Goal: Check status: Check status

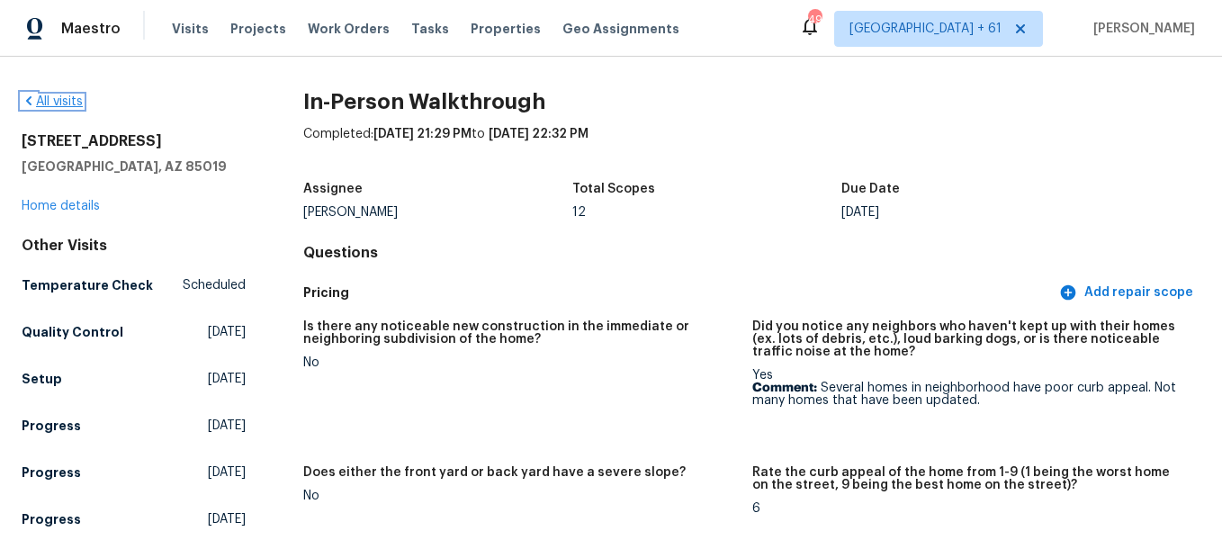
click at [64, 96] on link "All visits" at bounding box center [52, 101] width 61 height 13
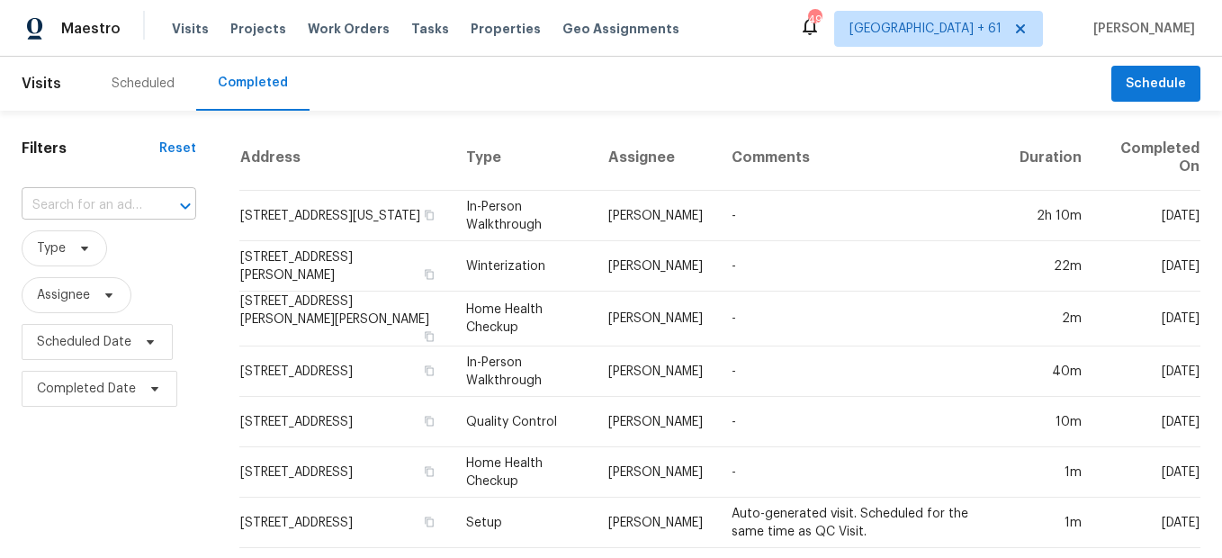
click at [121, 202] on input "text" at bounding box center [84, 206] width 124 height 28
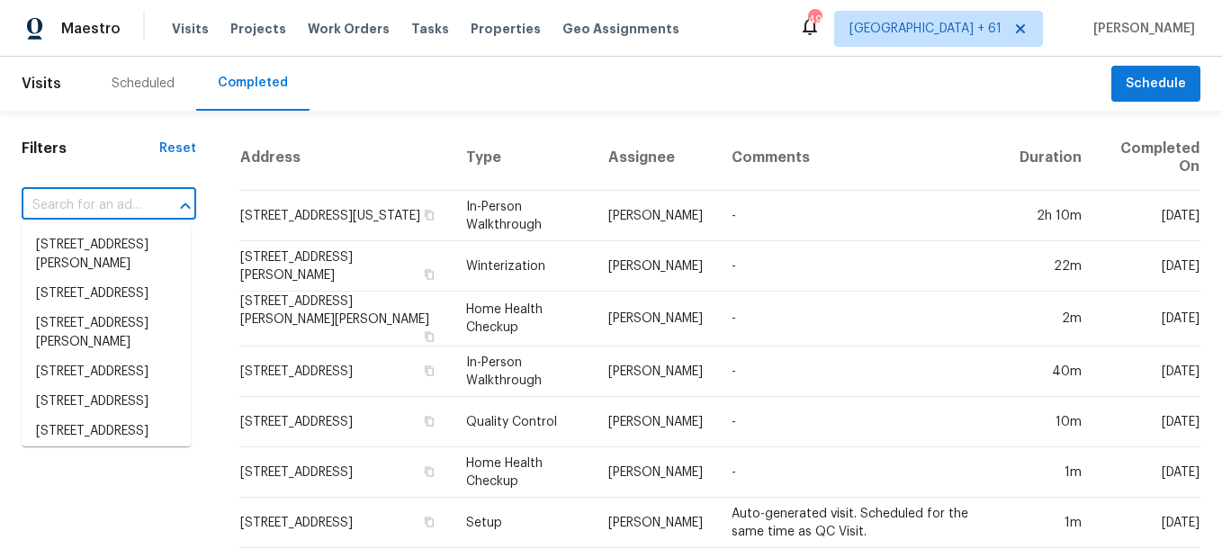
paste input "[STREET_ADDRESS]"
type input "[STREET_ADDRESS]"
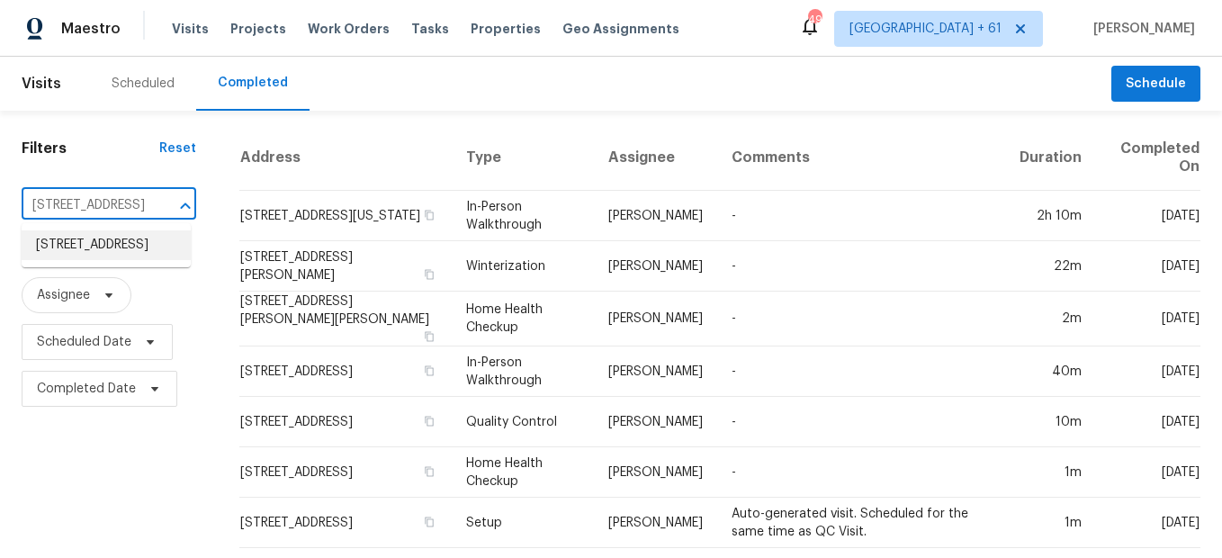
click at [125, 236] on li "[STREET_ADDRESS]" at bounding box center [106, 245] width 169 height 30
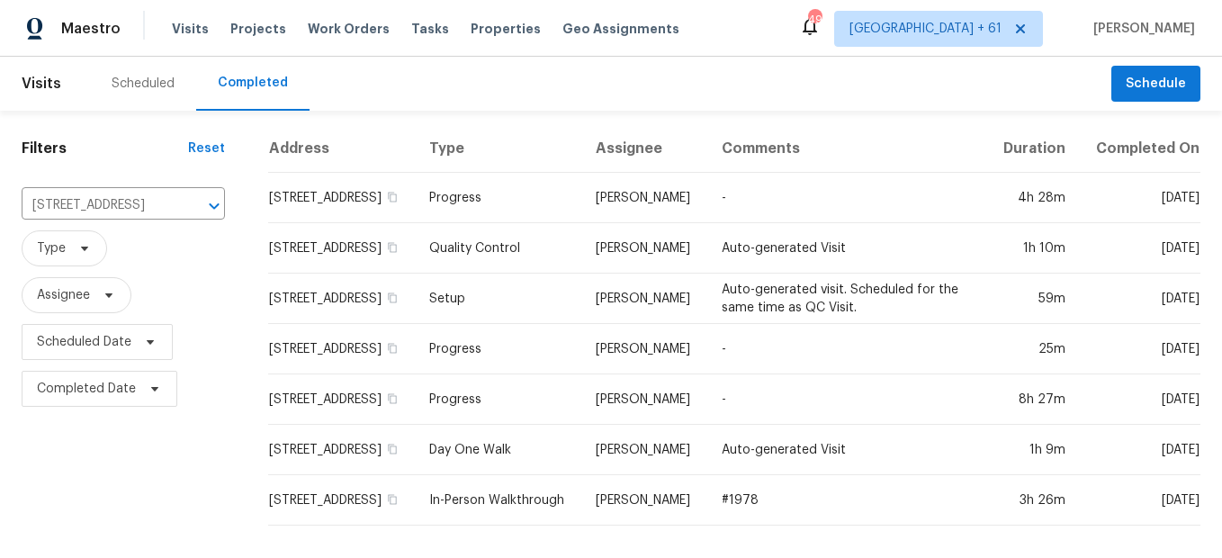
scroll to position [13, 0]
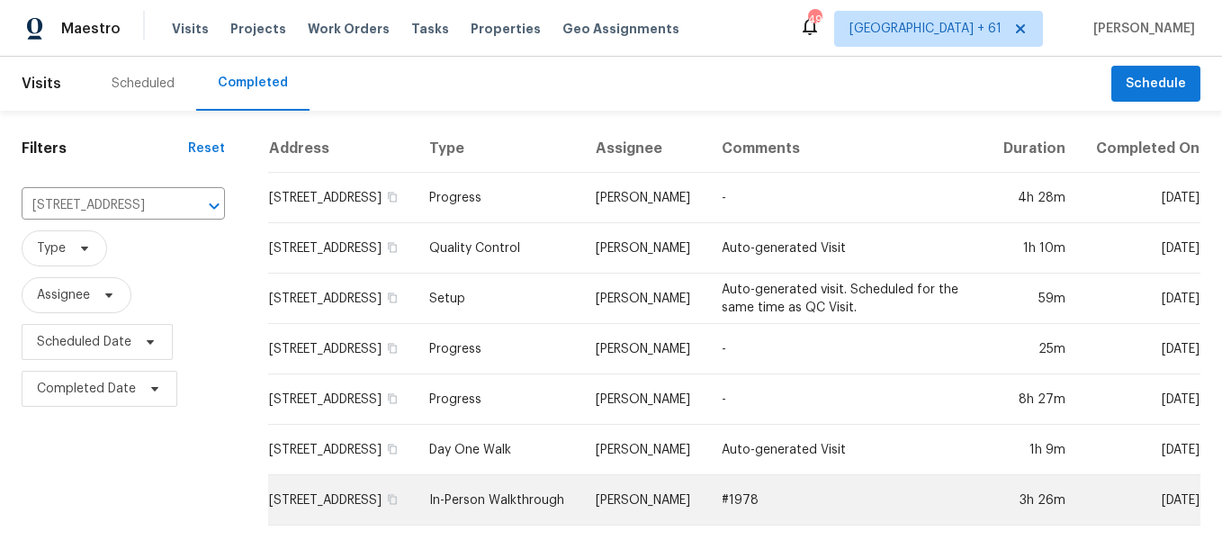
click at [499, 508] on td "In-Person Walkthrough" at bounding box center [498, 500] width 166 height 50
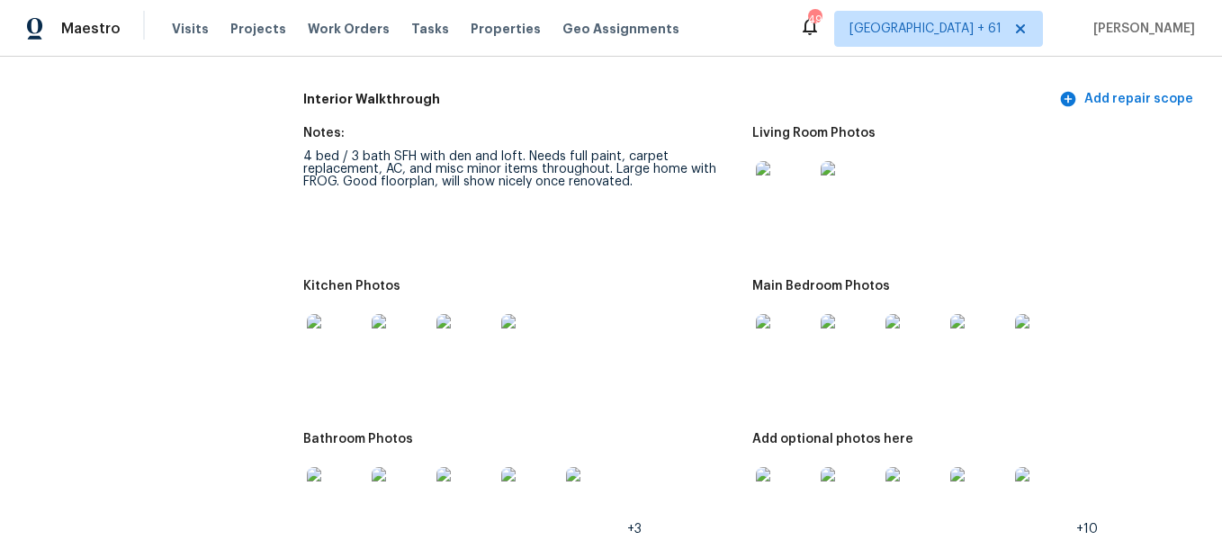
scroll to position [1890, 0]
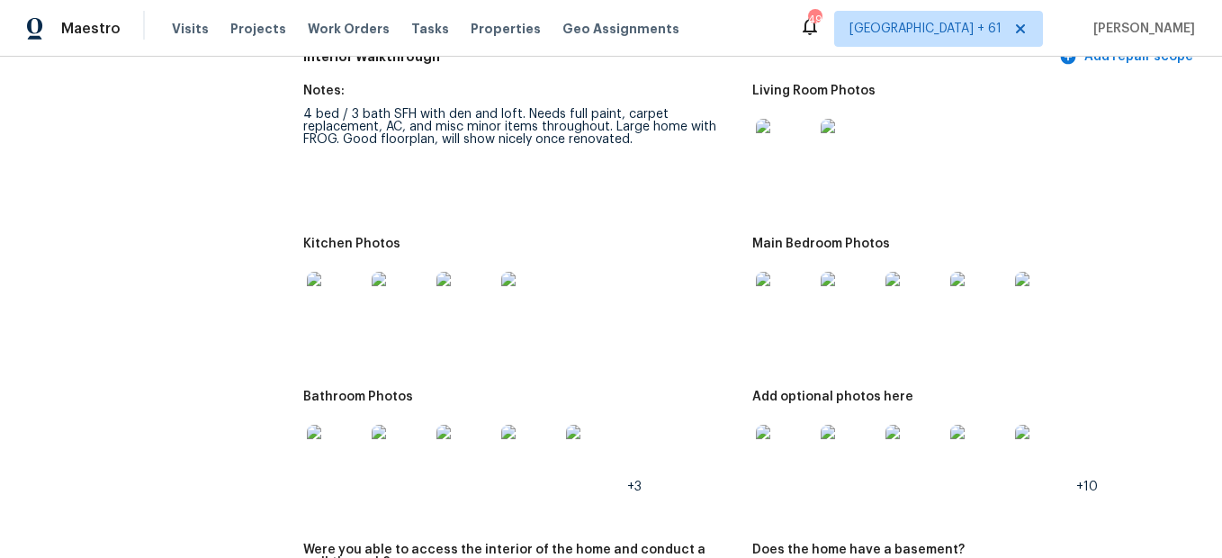
click at [767, 163] on img at bounding box center [785, 148] width 58 height 58
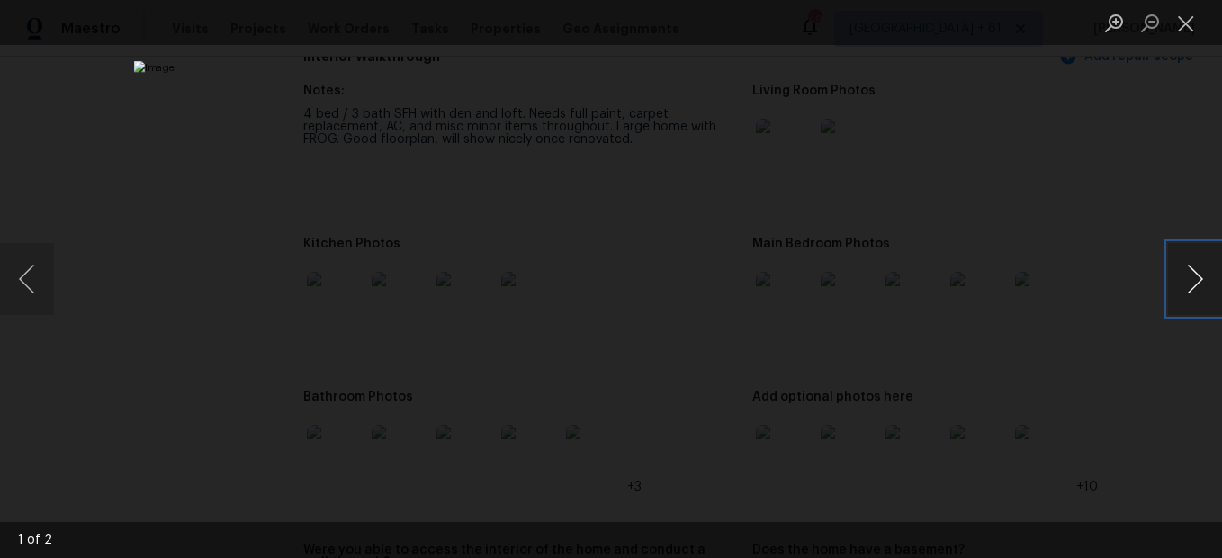
click at [1173, 290] on button "Next image" at bounding box center [1195, 279] width 54 height 72
click at [1193, 273] on button "Next image" at bounding box center [1195, 279] width 54 height 72
